Goal: Information Seeking & Learning: Learn about a topic

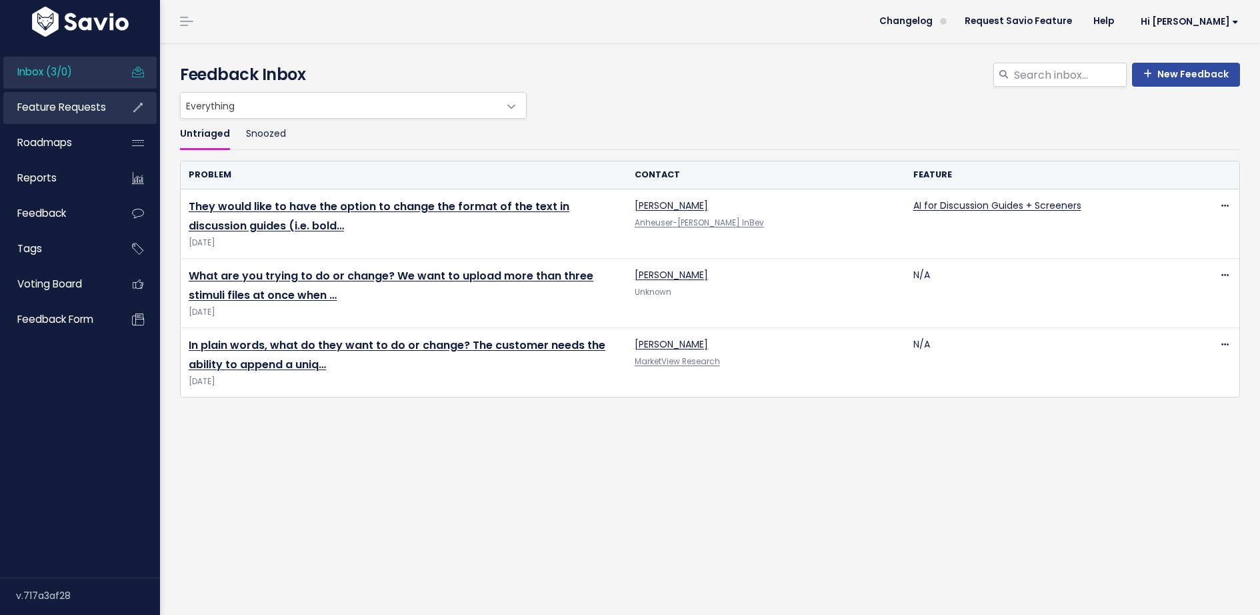
click at [71, 115] on link "Feature Requests" at bounding box center [56, 107] width 107 height 31
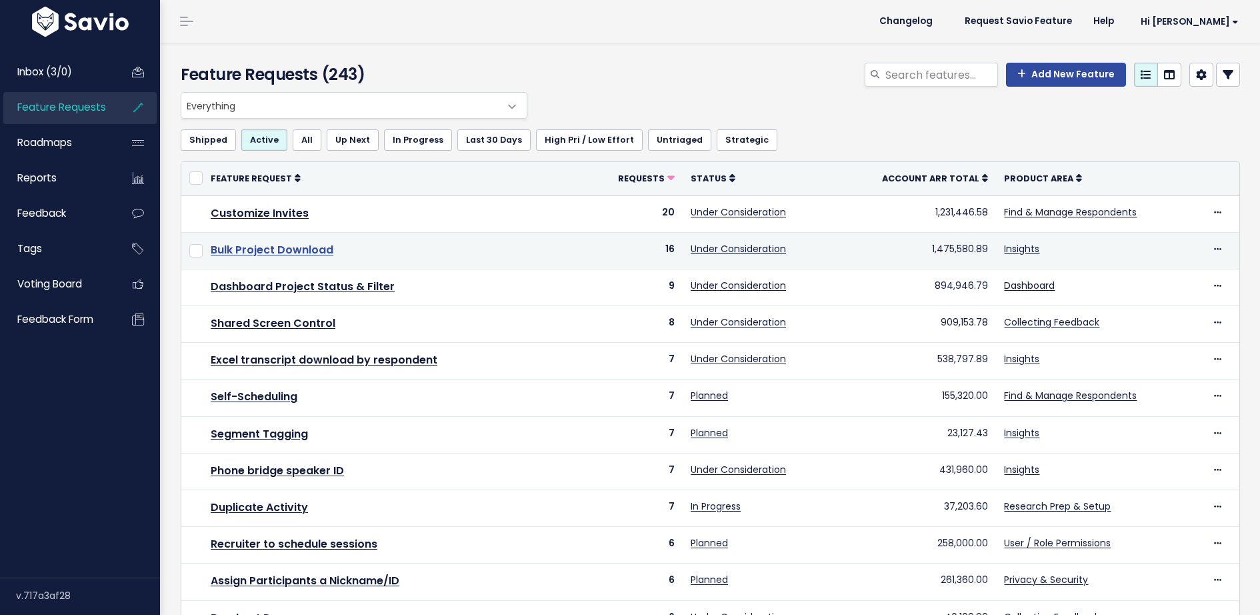
click at [288, 251] on link "Bulk Project Download" at bounding box center [272, 249] width 123 height 15
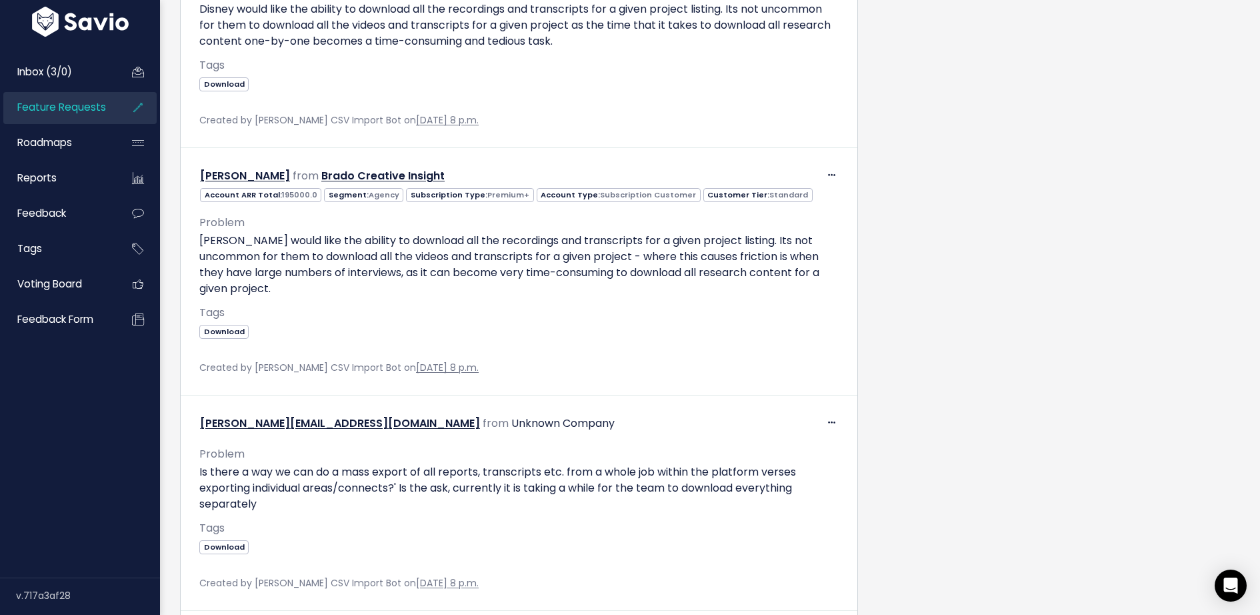
scroll to position [2244, 0]
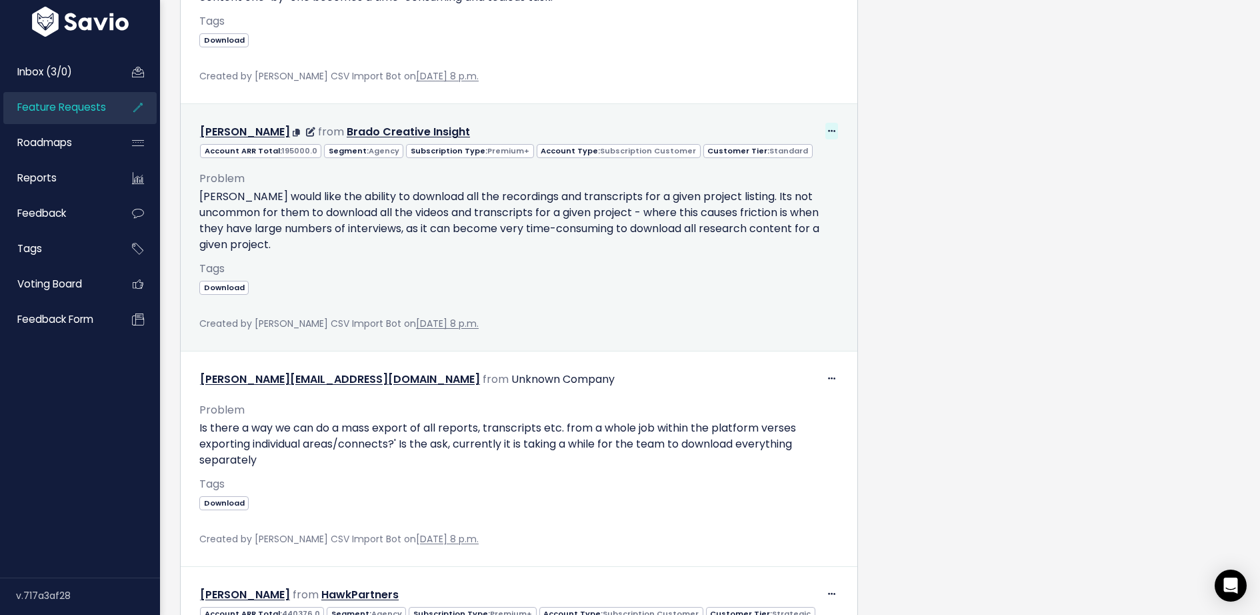
click at [831, 128] on icon at bounding box center [831, 131] width 7 height 9
click at [481, 227] on p "[PERSON_NAME] would like the ability to download all the recordings and transcr…" at bounding box center [518, 221] width 639 height 64
click at [363, 176] on div "Problem [PERSON_NAME] would like the ability to download all the recordings and…" at bounding box center [518, 210] width 639 height 83
click at [353, 208] on p "[PERSON_NAME] would like the ability to download all the recordings and transcr…" at bounding box center [518, 221] width 639 height 64
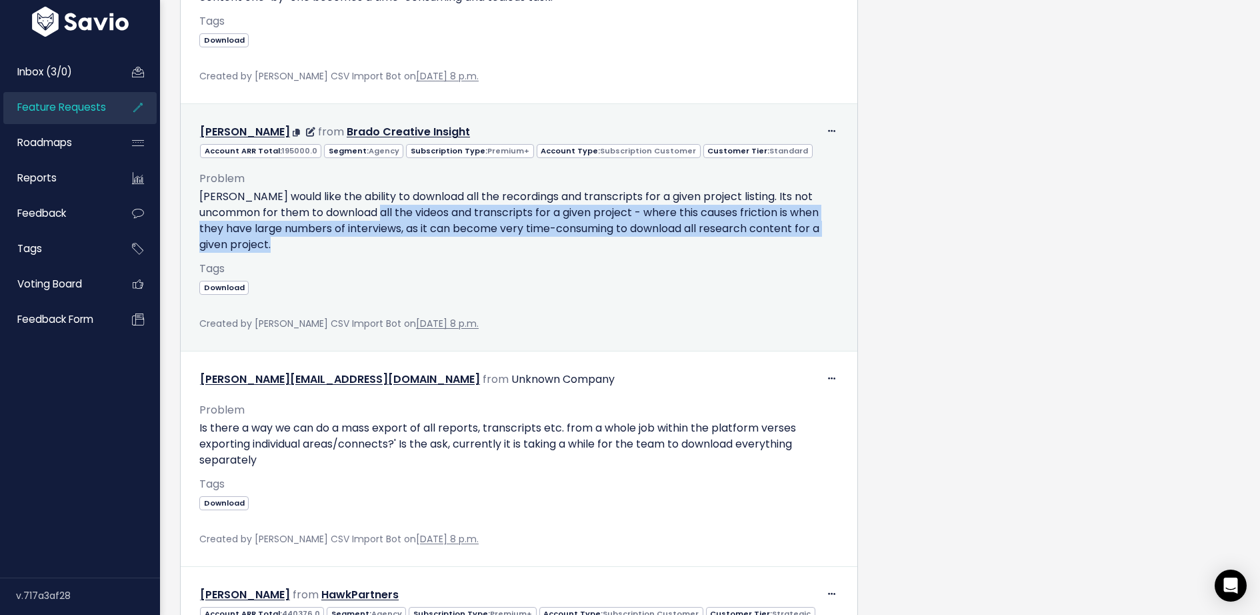
drag, startPoint x: 353, startPoint y: 208, endPoint x: 384, endPoint y: 253, distance: 55.1
click at [384, 254] on div "Problem [PERSON_NAME] would like the ability to download all the recordings and…" at bounding box center [518, 237] width 639 height 157
click at [398, 206] on p "[PERSON_NAME] would like the ability to download all the recordings and transcr…" at bounding box center [518, 221] width 639 height 64
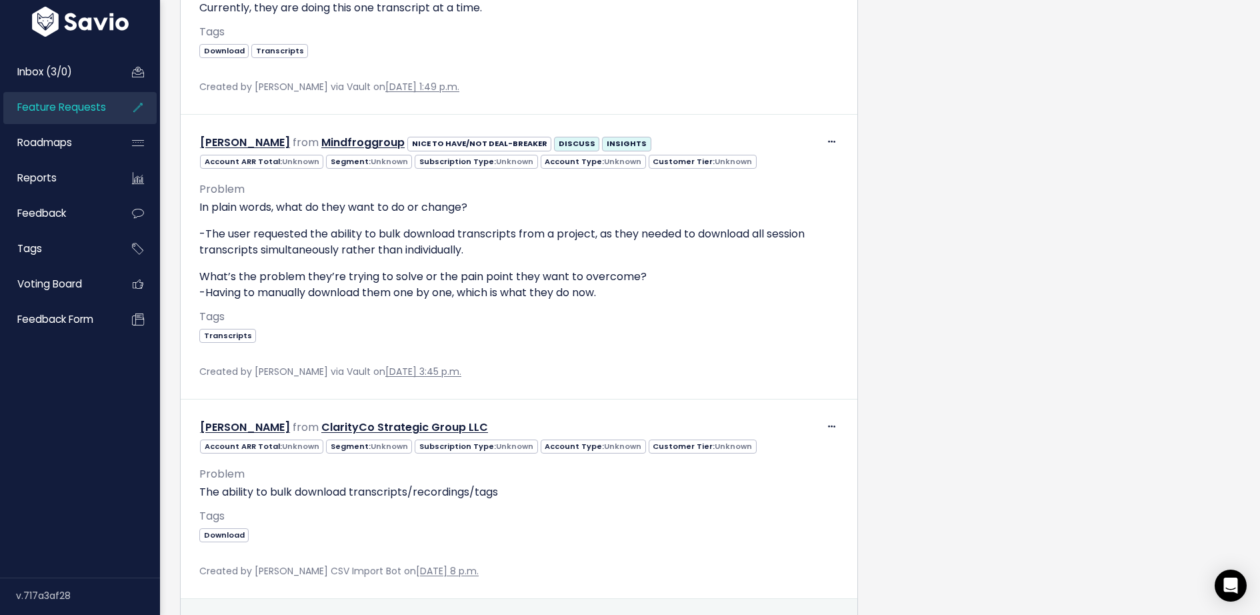
scroll to position [1731, 0]
